Goal: Transaction & Acquisition: Purchase product/service

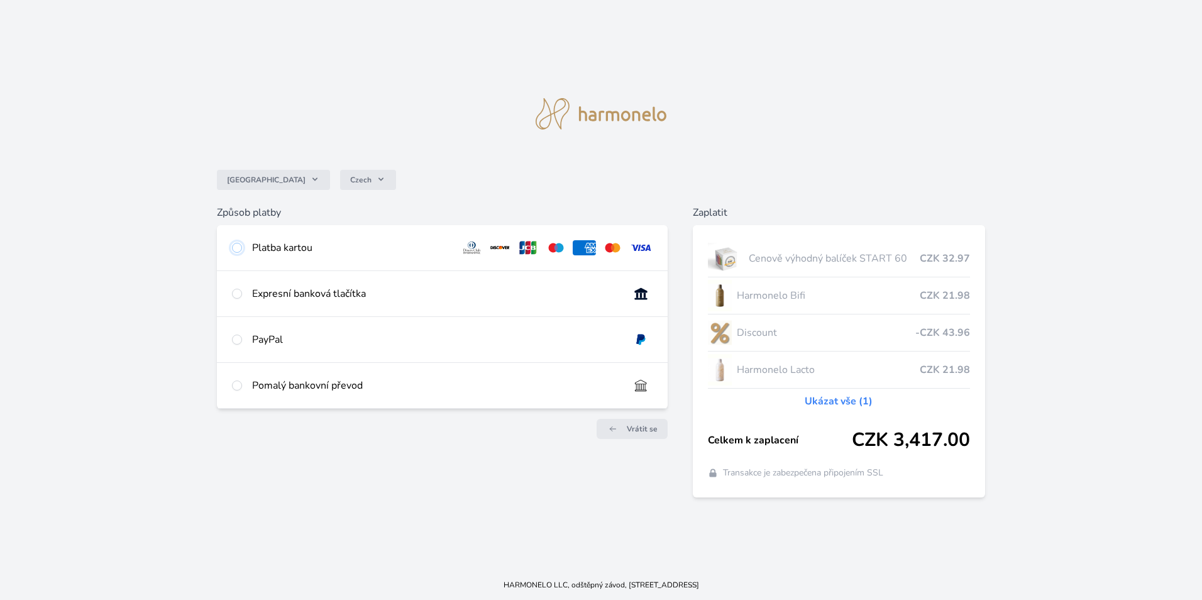
click at [236, 246] on input "radio" at bounding box center [237, 248] width 10 height 10
radio input "true"
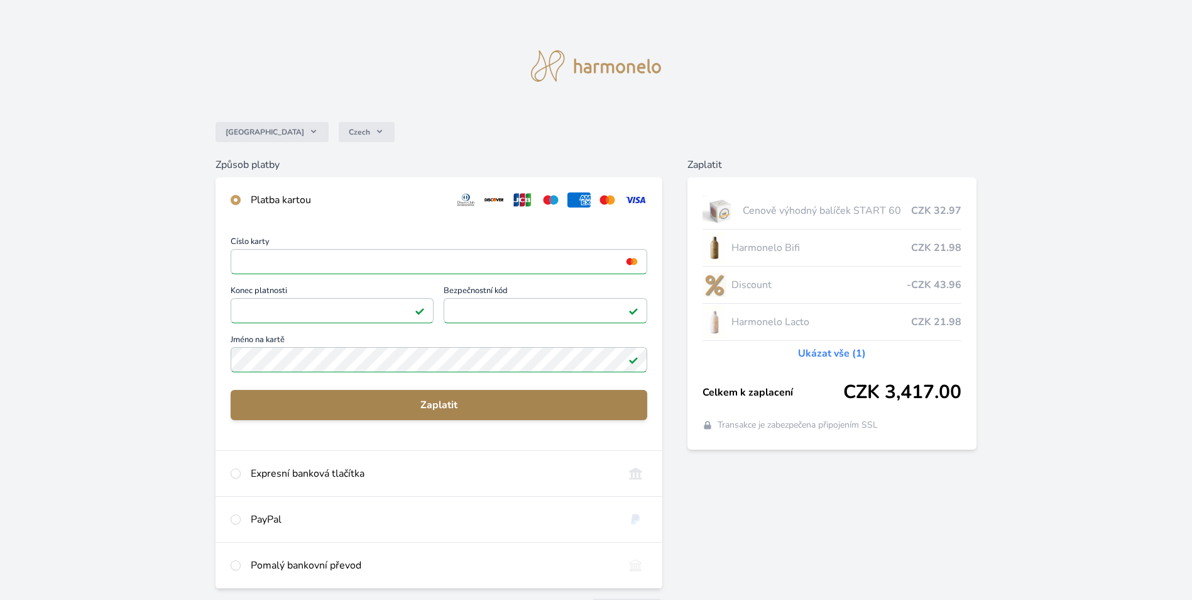
click at [442, 405] on span "Zaplatit" at bounding box center [439, 404] width 397 height 15
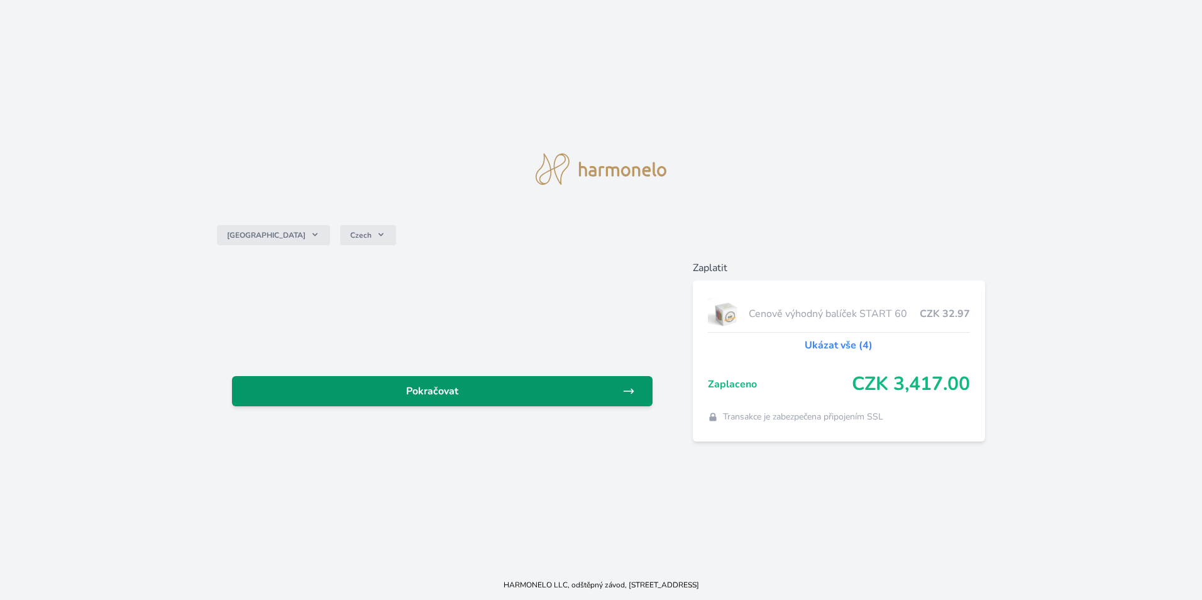
click at [437, 393] on span "Pokračovat" at bounding box center [432, 390] width 380 height 15
